Goal: Information Seeking & Learning: Compare options

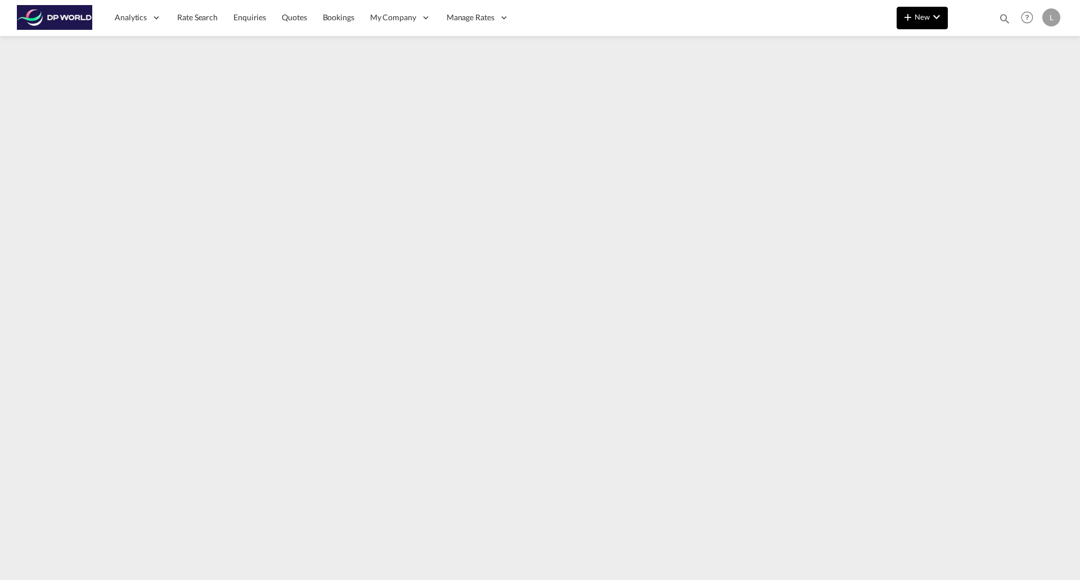
click at [914, 16] on span "New" at bounding box center [922, 16] width 42 height 9
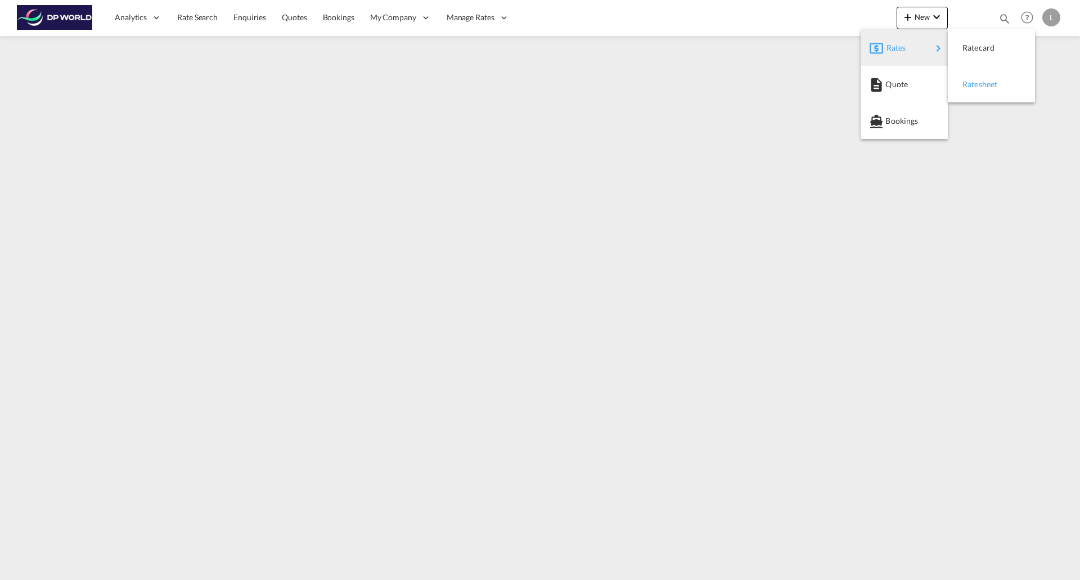
click at [974, 87] on span "Ratesheet" at bounding box center [968, 84] width 12 height 22
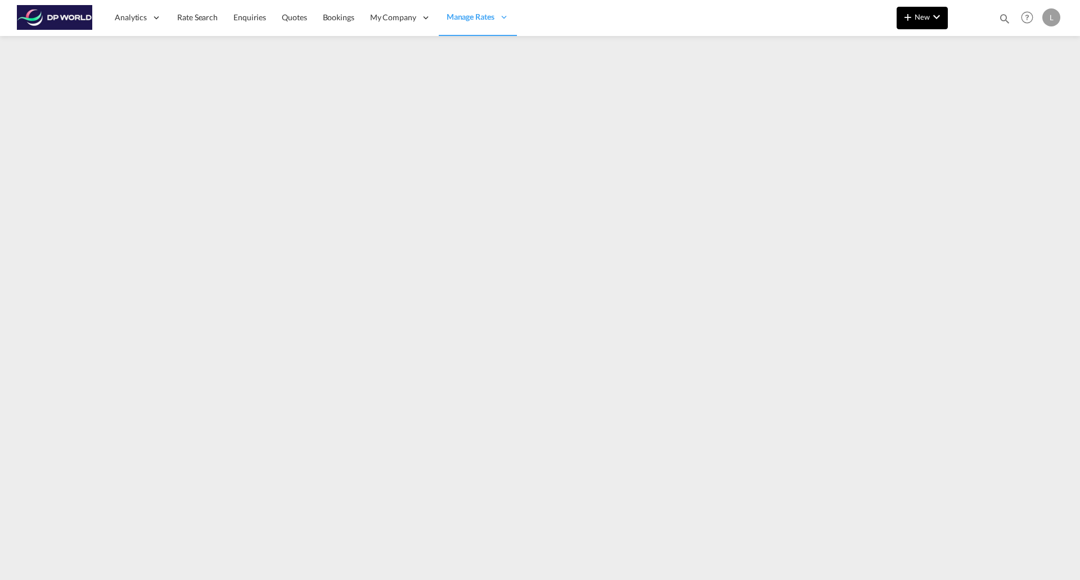
click at [910, 17] on md-icon "icon-plus 400-fg" at bounding box center [907, 16] width 13 height 13
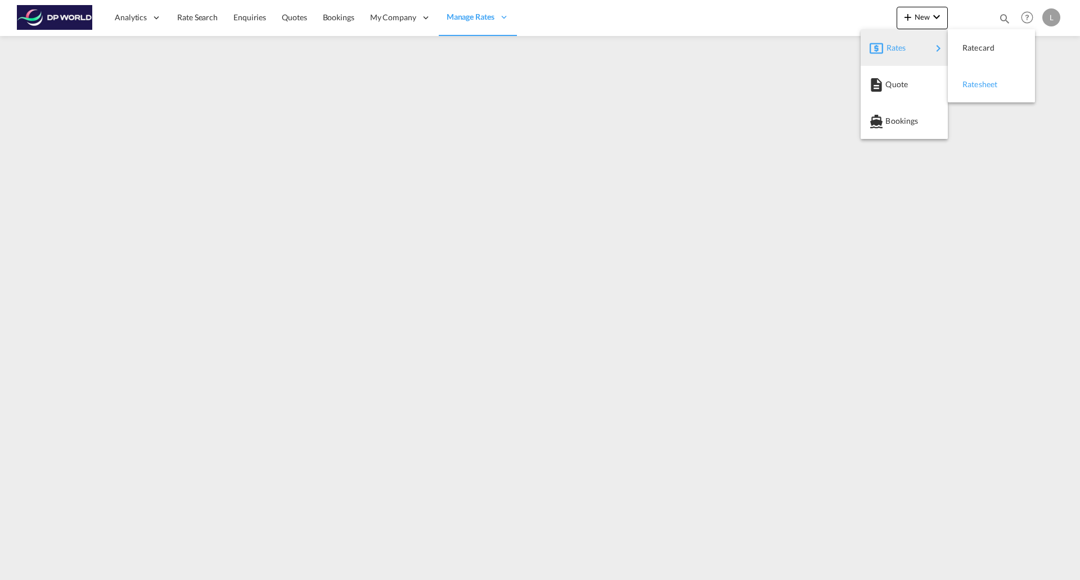
click at [974, 84] on span "Ratesheet" at bounding box center [968, 84] width 12 height 22
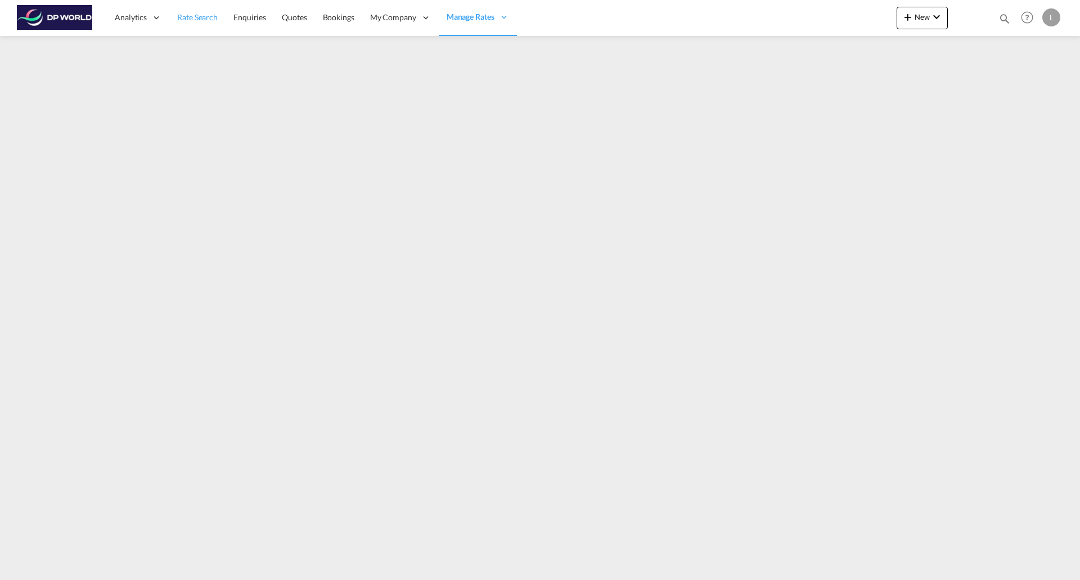
click at [193, 17] on span "Rate Search" at bounding box center [197, 17] width 40 height 10
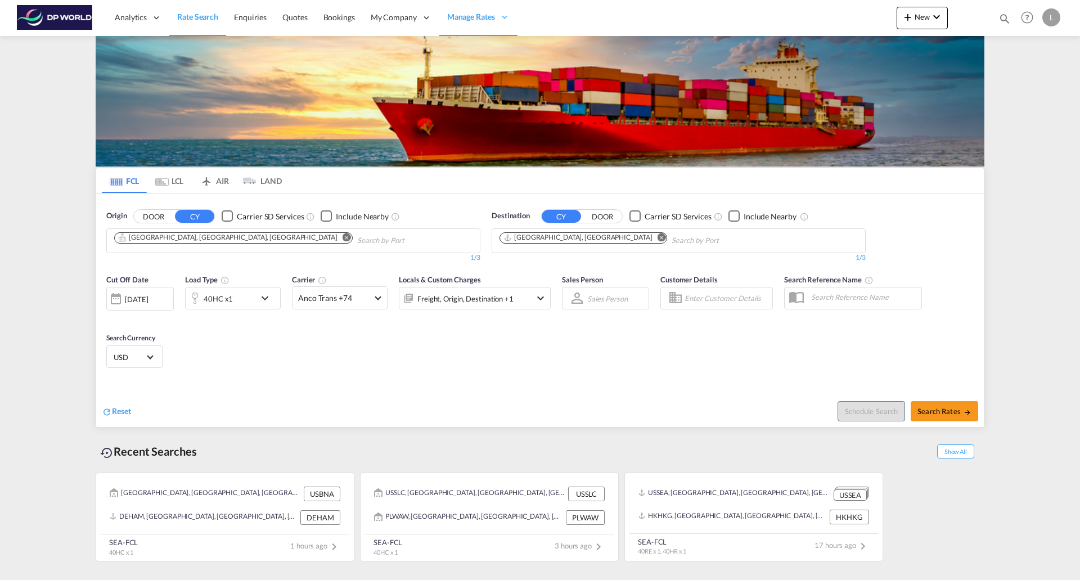
click at [342, 236] on md-icon "Remove" at bounding box center [346, 237] width 8 height 8
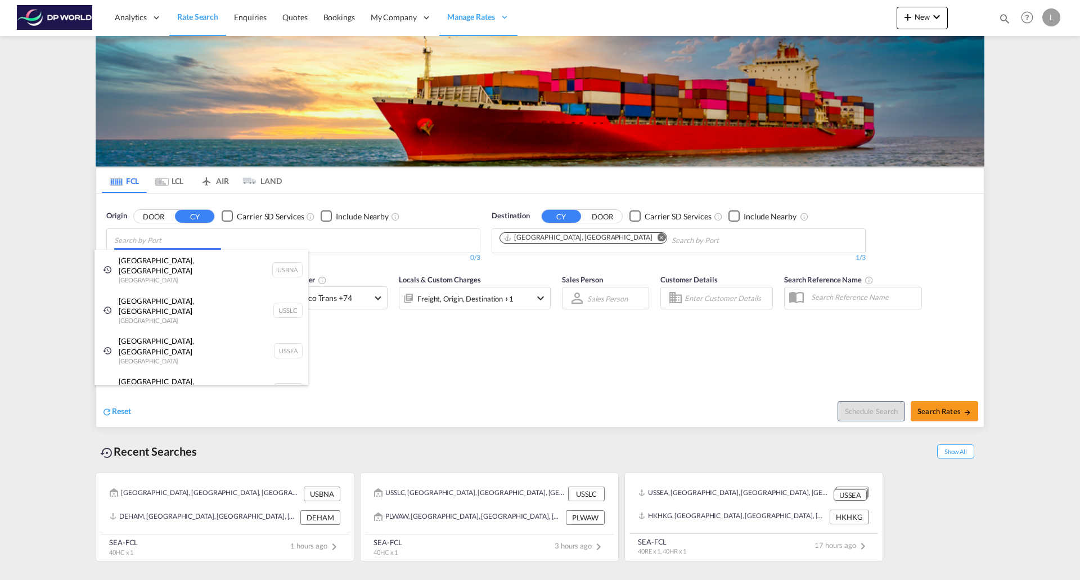
click at [336, 243] on body "Analytics Reports Dashboard Rate Search Enquiries Quotes Bookings" at bounding box center [540, 290] width 1080 height 580
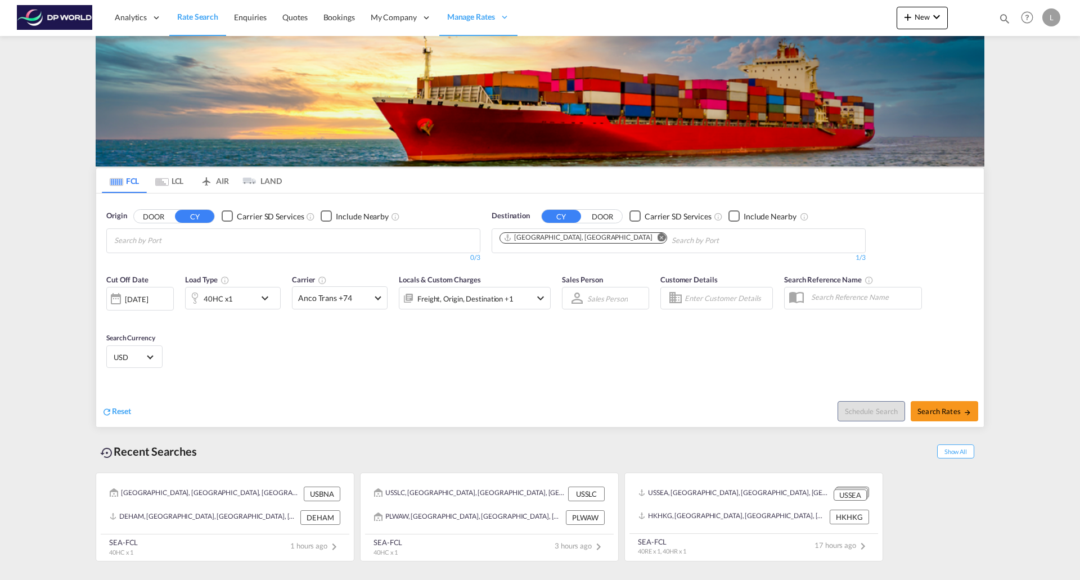
click at [657, 234] on md-icon "Remove" at bounding box center [661, 237] width 8 height 8
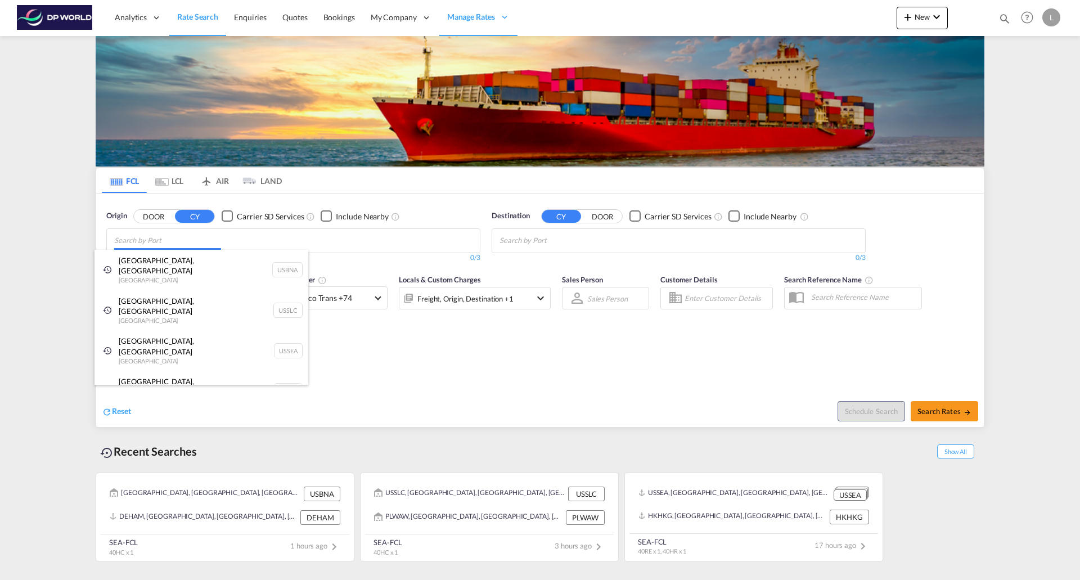
click at [305, 236] on body "Analytics Reports Dashboard Rate Search Enquiries Quotes Bookings" at bounding box center [540, 290] width 1080 height 580
type input "h"
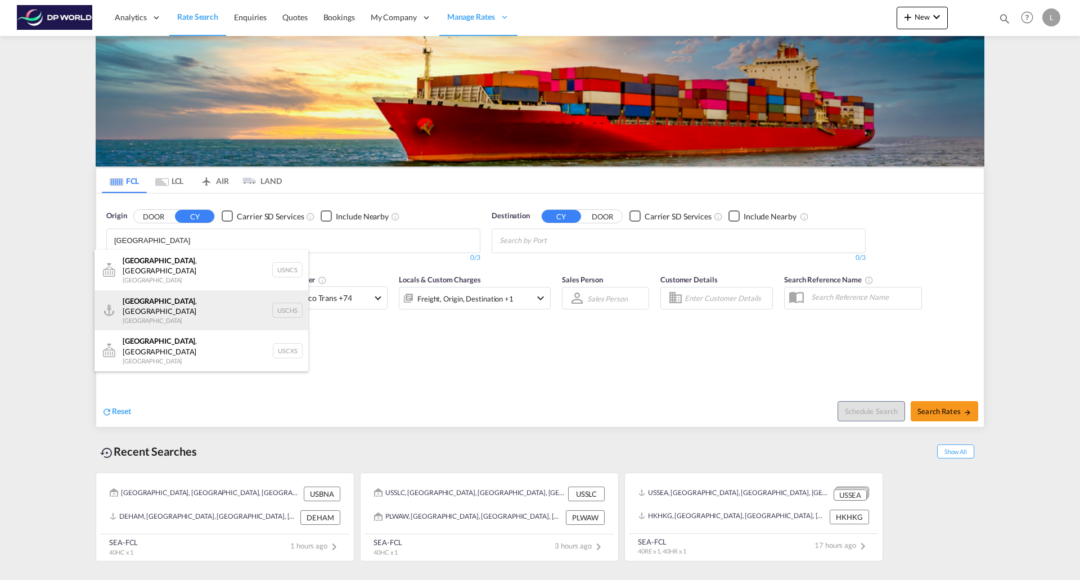
type input "[GEOGRAPHIC_DATA]"
click at [174, 296] on div "[GEOGRAPHIC_DATA] , [GEOGRAPHIC_DATA] United States USCHS" at bounding box center [201, 310] width 214 height 40
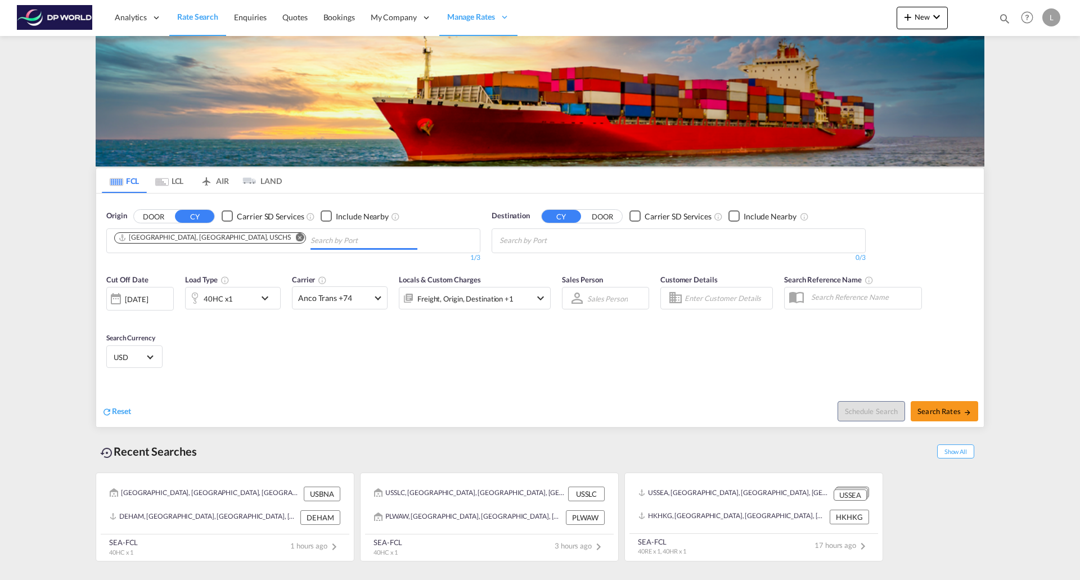
click at [586, 237] on body "Analytics Reports Dashboard Rate Search Enquiries Quotes Bookings" at bounding box center [540, 290] width 1080 height 580
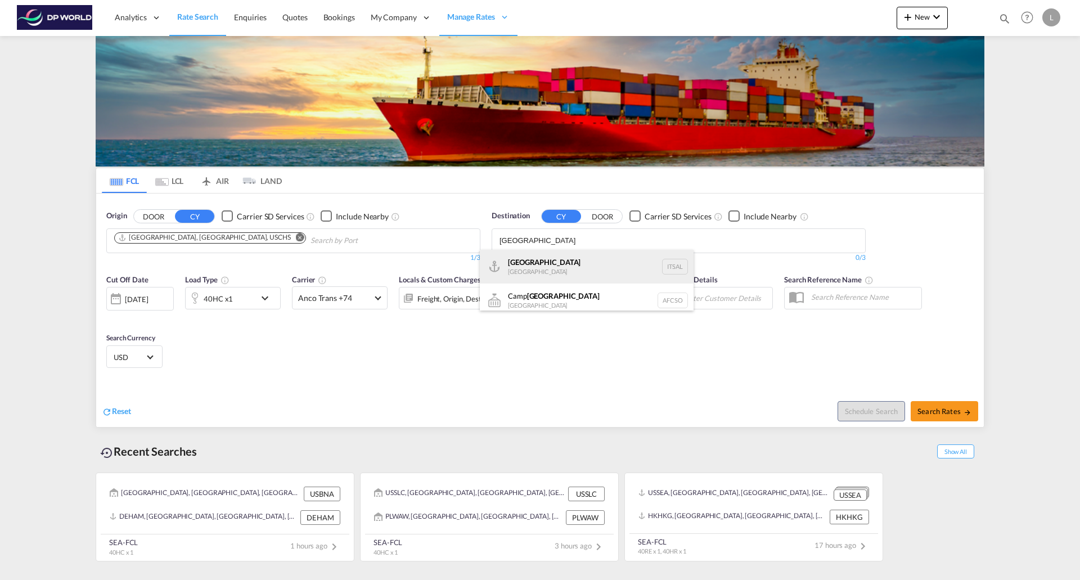
type input "[GEOGRAPHIC_DATA]"
click at [542, 264] on div "[PERSON_NAME] [GEOGRAPHIC_DATA] ITSAL" at bounding box center [587, 267] width 214 height 34
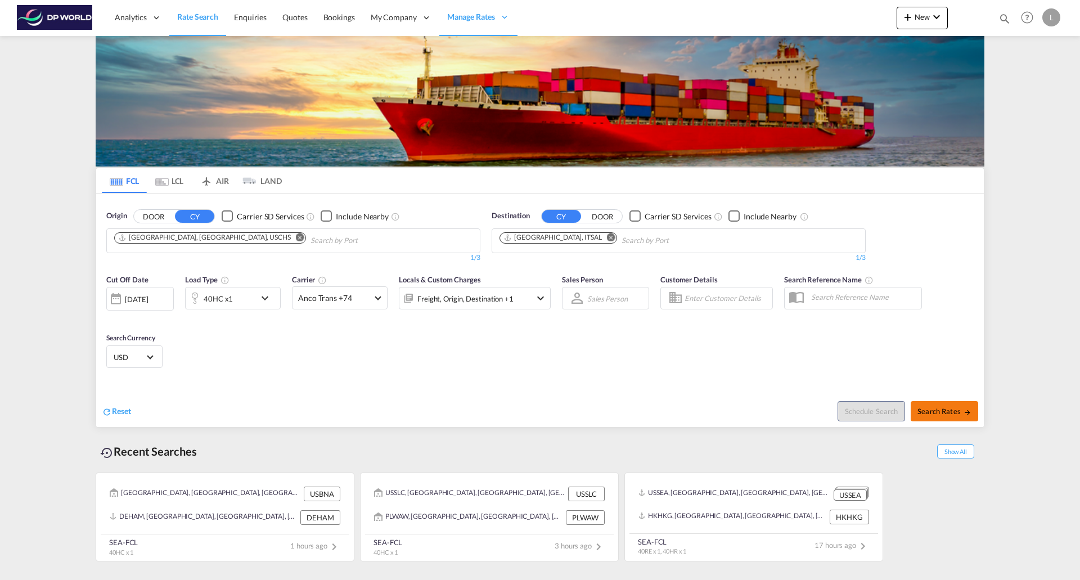
click at [924, 412] on span "Search Rates" at bounding box center [944, 411] width 54 height 9
type input "USCHS to ITSAL / [DATE]"
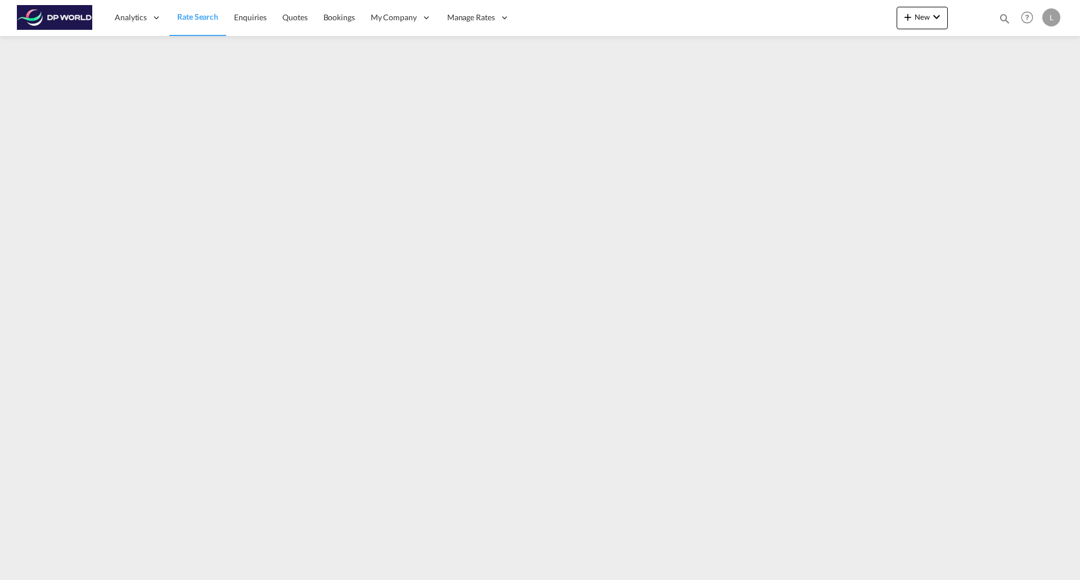
click at [193, 17] on span "Rate Search" at bounding box center [197, 17] width 41 height 10
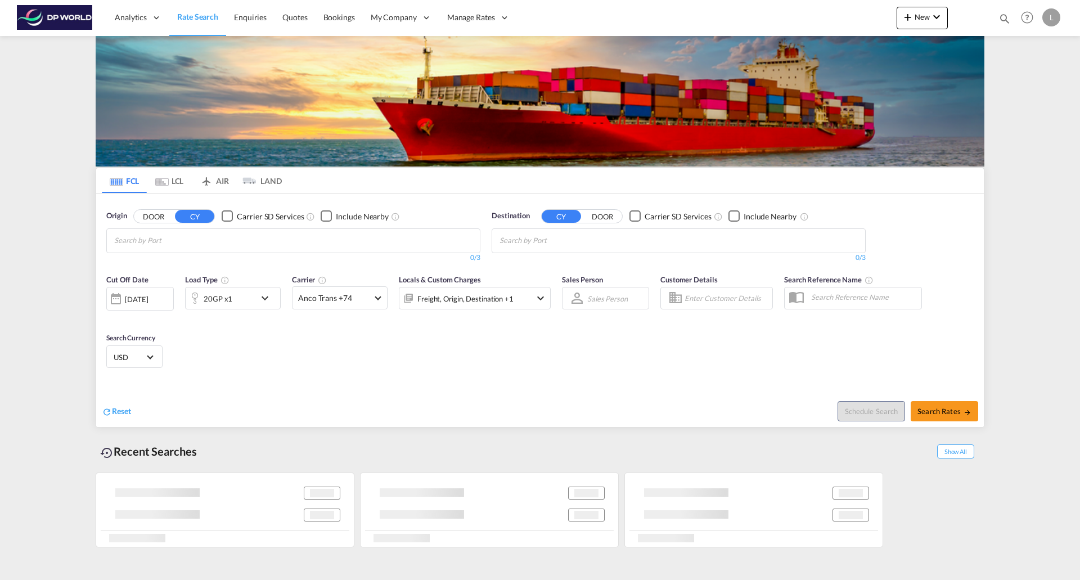
click at [148, 297] on div "[DATE]" at bounding box center [136, 299] width 23 height 10
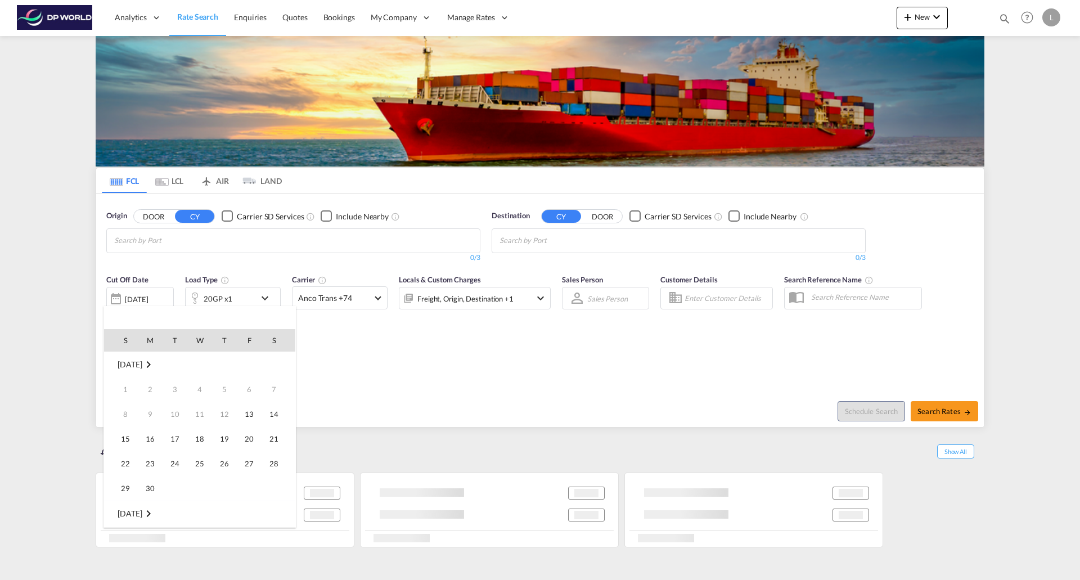
scroll to position [447, 0]
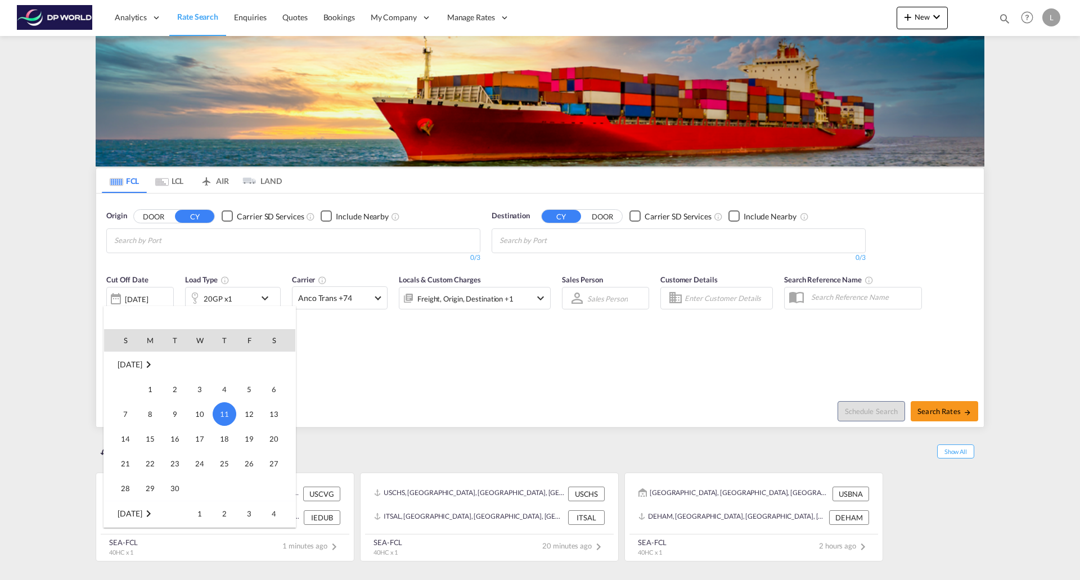
click at [155, 359] on md-icon "September 2025" at bounding box center [148, 364] width 13 height 13
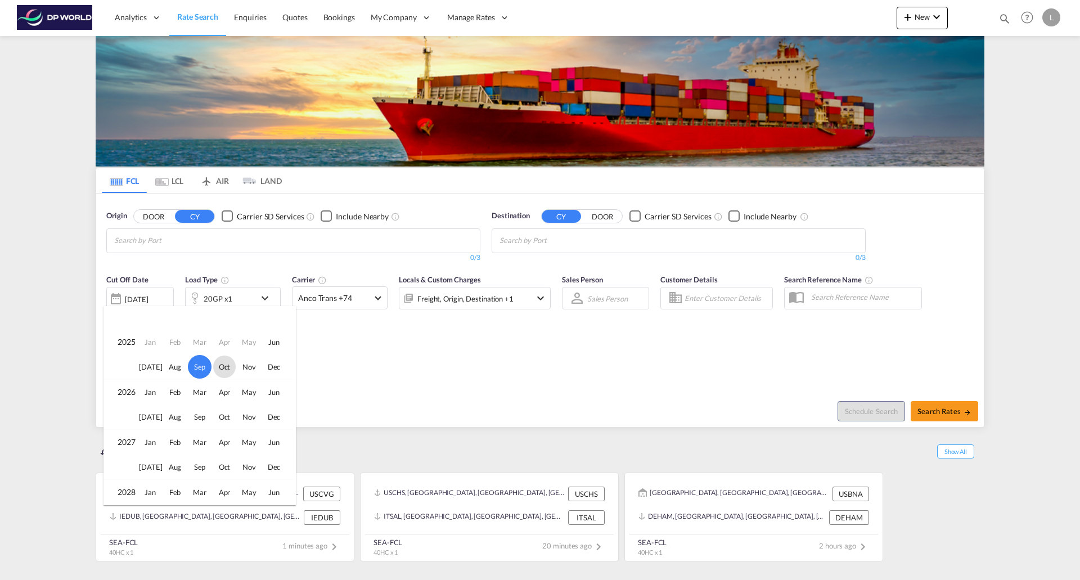
click at [220, 366] on span "Oct" at bounding box center [224, 366] width 22 height 22
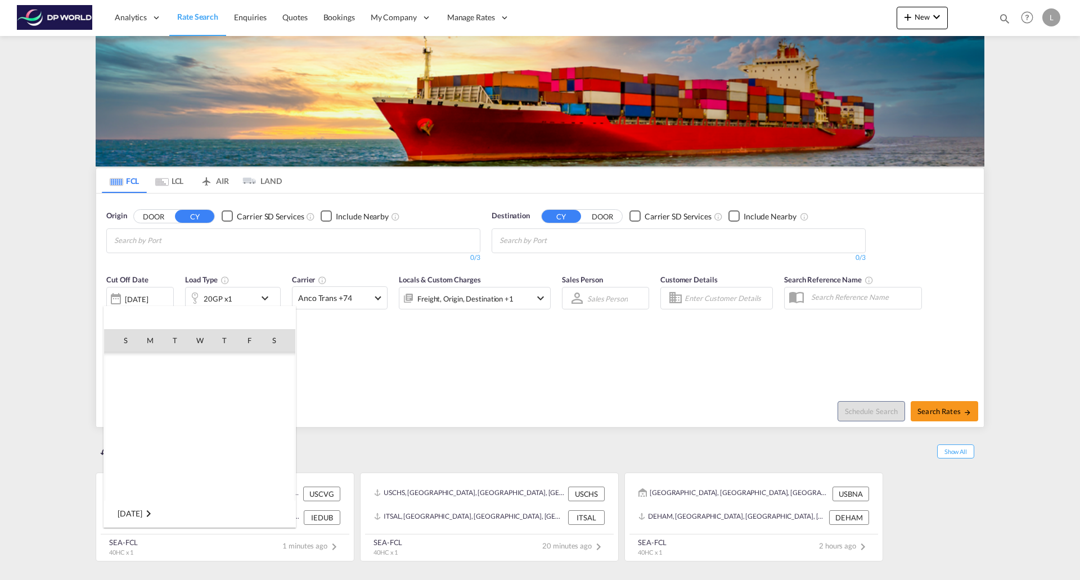
scroll to position [596, 0]
click at [202, 364] on span "1" at bounding box center [199, 364] width 22 height 22
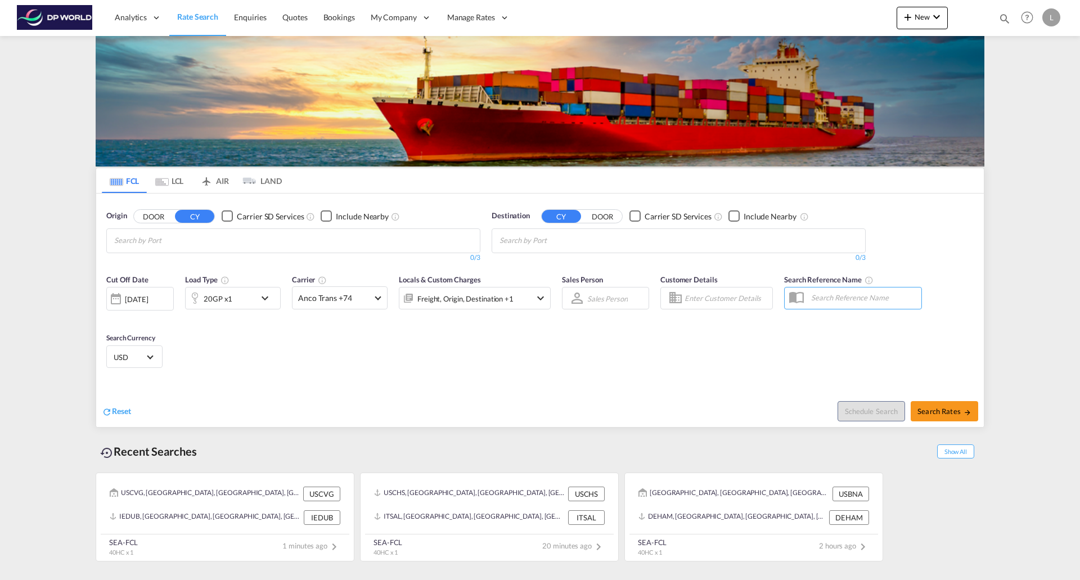
click at [419, 365] on div "Cut Off Date [DATE] [DATE] Load Type 20GP x1 Carrier Anco Trans +74 Online Rate…" at bounding box center [539, 323] width 887 height 110
click at [267, 295] on md-icon "icon-chevron-down" at bounding box center [267, 297] width 19 height 13
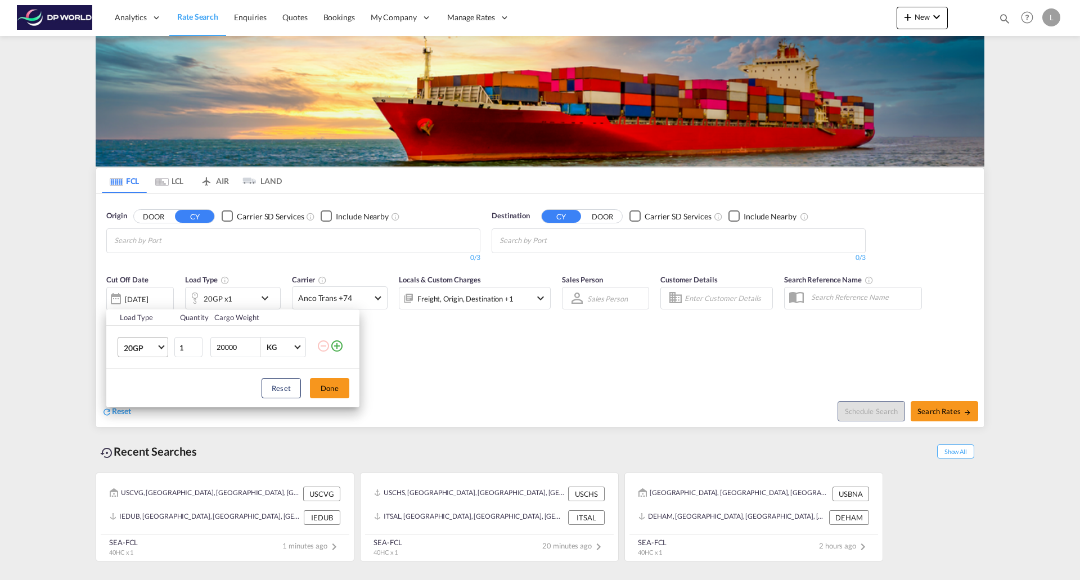
click at [165, 352] on md-select-value "20GP" at bounding box center [145, 346] width 45 height 19
click at [137, 398] on div "40HC" at bounding box center [134, 401] width 21 height 11
click at [317, 389] on button "Done" at bounding box center [329, 388] width 39 height 20
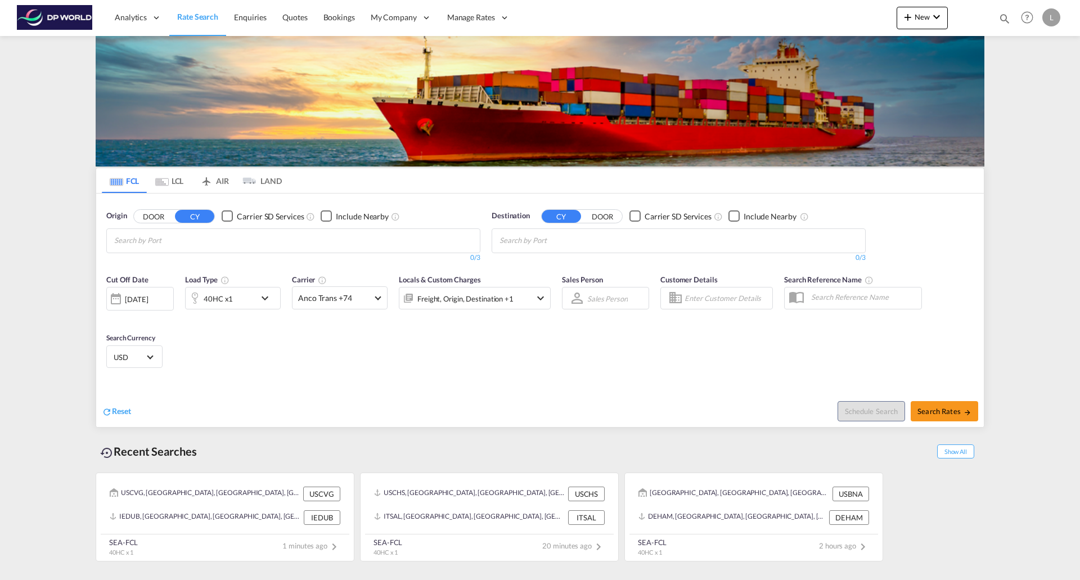
click at [180, 238] on input "Chips input." at bounding box center [167, 241] width 107 height 18
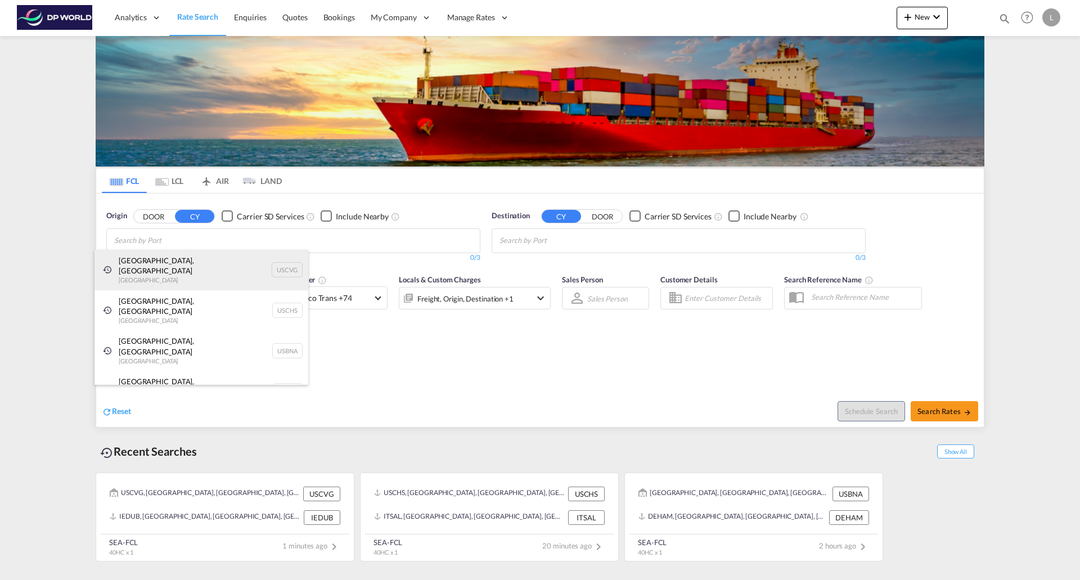
click at [141, 273] on div "[GEOGRAPHIC_DATA], [GEOGRAPHIC_DATA] United States USCVG" at bounding box center [201, 270] width 214 height 40
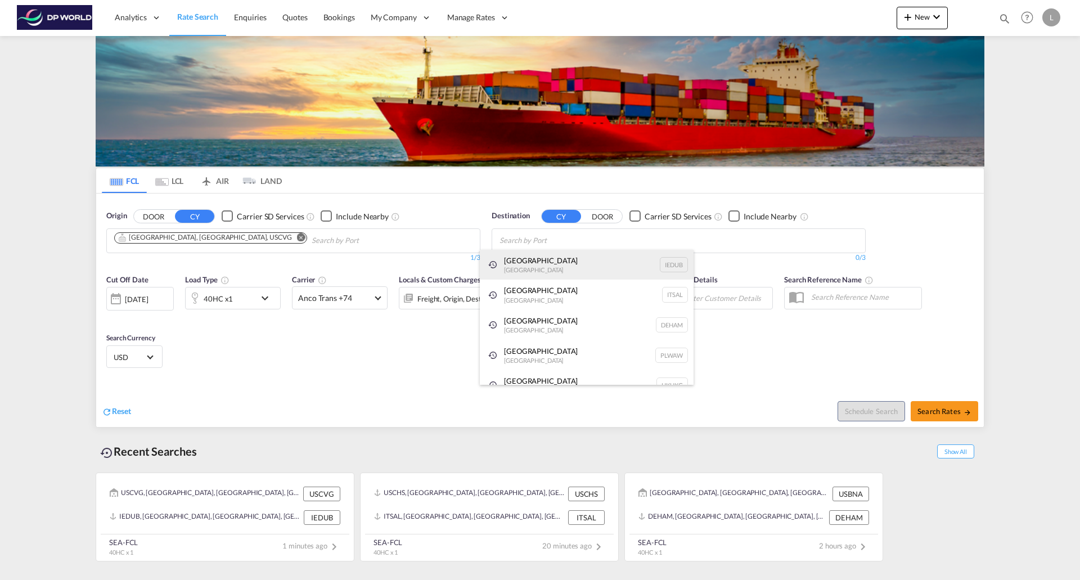
click at [517, 261] on div "[GEOGRAPHIC_DATA] [GEOGRAPHIC_DATA] IEDUB" at bounding box center [587, 265] width 214 height 30
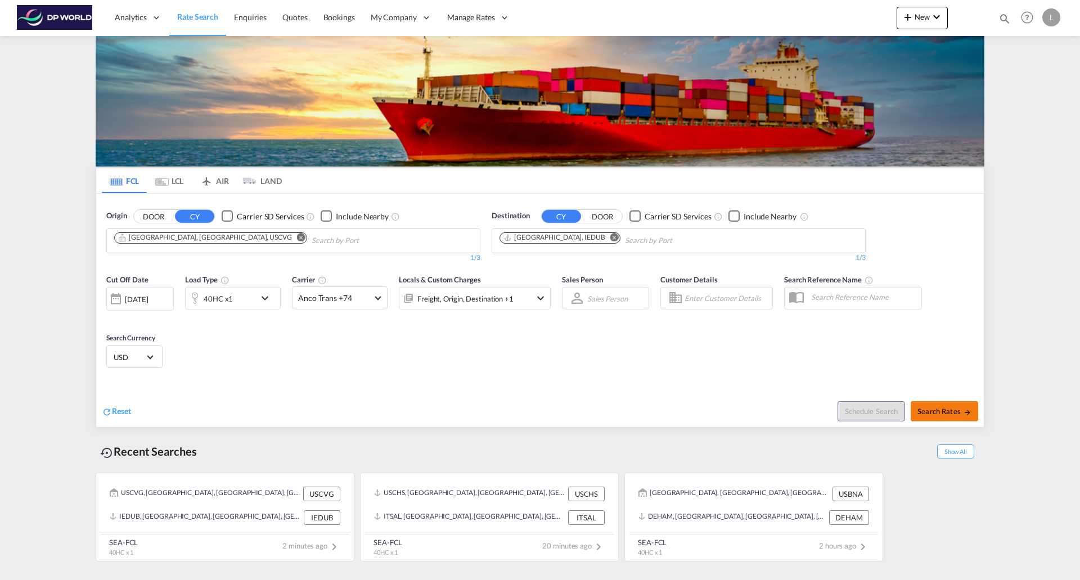
click at [950, 405] on button "Search Rates" at bounding box center [943, 411] width 67 height 20
type input "USCVG to IEDUB / [DATE]"
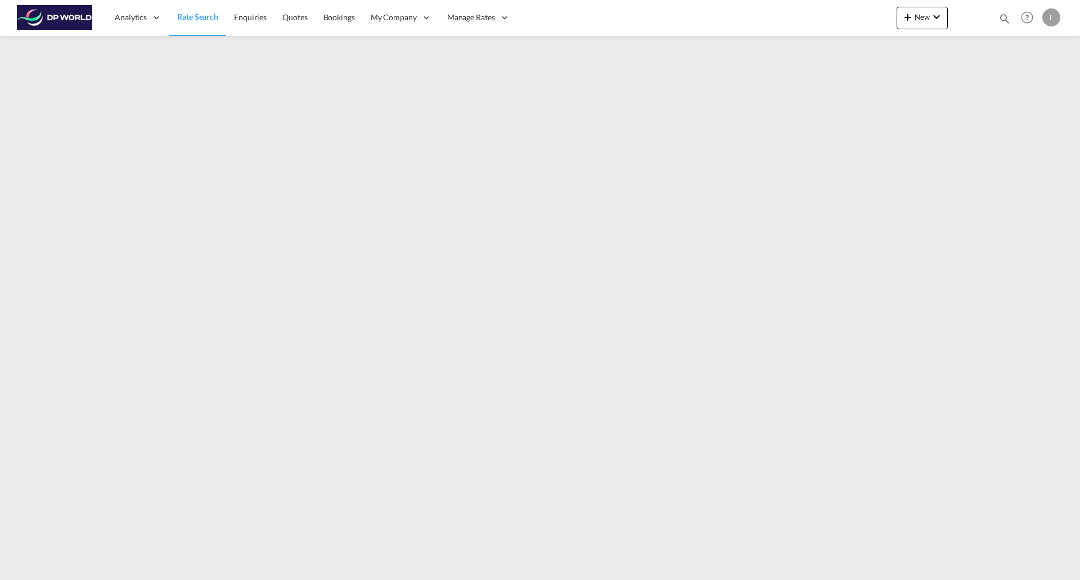
click at [192, 12] on span "Rate Search" at bounding box center [197, 17] width 41 height 10
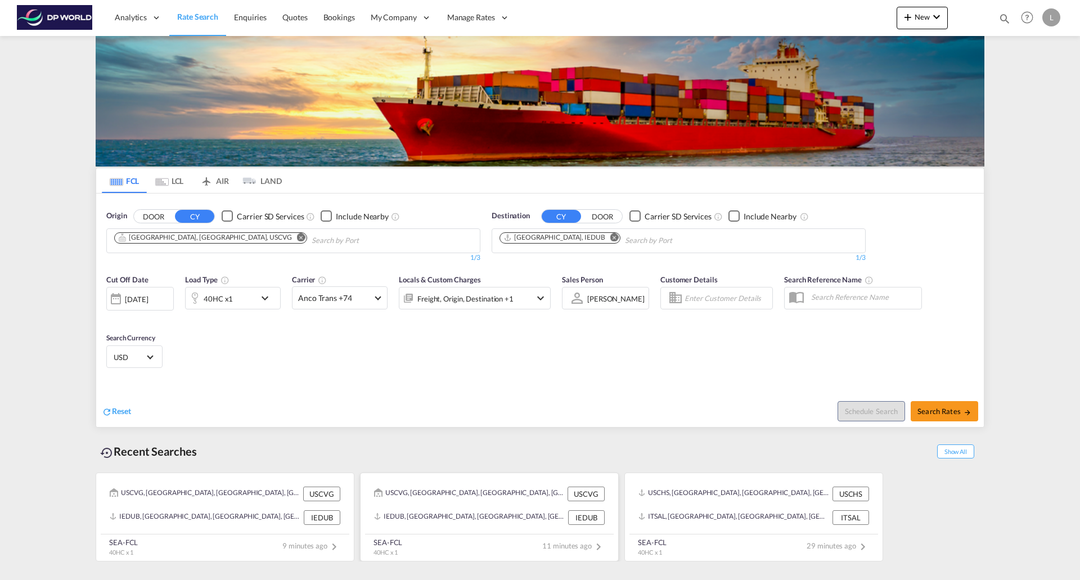
click at [567, 540] on div "11 minutes ago" at bounding box center [573, 546] width 63 height 13
